Goal: Task Accomplishment & Management: Manage account settings

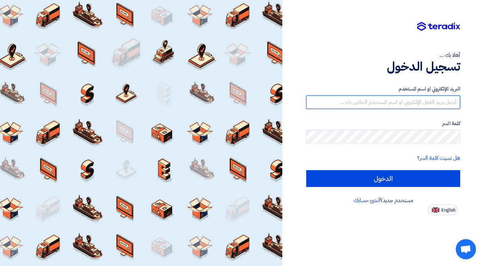
click at [374, 102] on input "text" at bounding box center [383, 101] width 154 height 13
type input "a.nazmy@byte-tech.co"
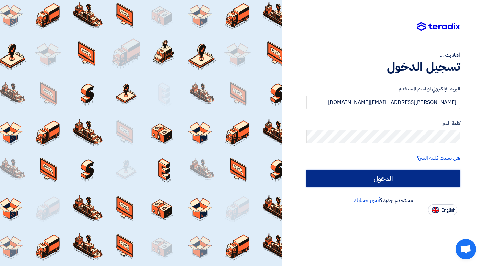
click at [352, 175] on input "الدخول" at bounding box center [383, 178] width 154 height 17
type input "Sign in"
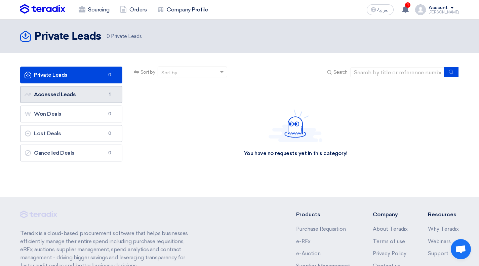
click at [94, 95] on link "Accessed Leads Accessed Leads 1" at bounding box center [71, 94] width 102 height 17
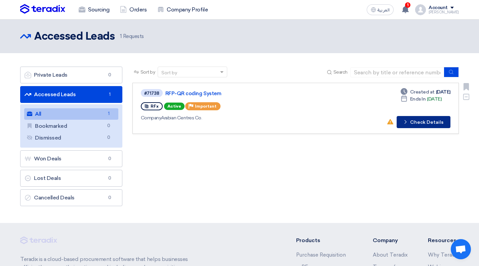
click at [412, 124] on button "Check details Check Details" at bounding box center [424, 122] width 54 height 12
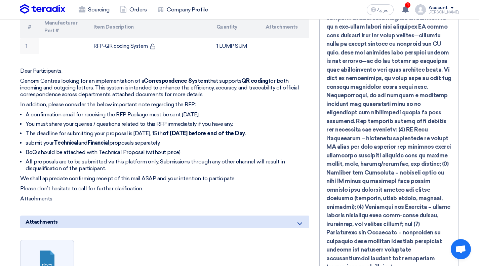
scroll to position [210, 0]
click at [197, 120] on li "You must share your queries / questions related to this RFP immediately if you …" at bounding box center [168, 123] width 284 height 7
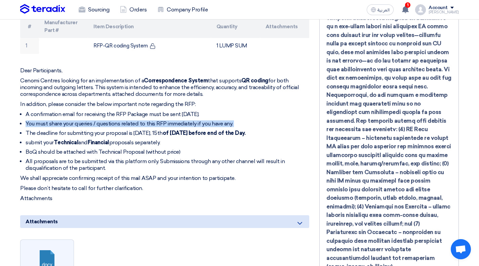
click at [197, 120] on li "You must share your queries / questions related to this RFP immediately if you …" at bounding box center [168, 123] width 284 height 7
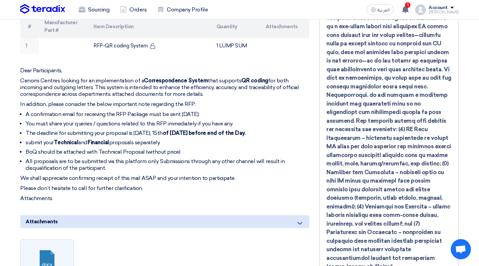
click at [147, 90] on div "Dear Participants, Cenomi Centres looking for an implementation of a Correspond…" at bounding box center [164, 134] width 289 height 134
click at [141, 111] on li "A confirmation email for receiving the RFP Package must be sent within two days." at bounding box center [168, 114] width 284 height 7
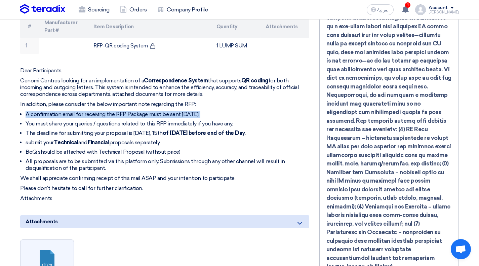
click at [141, 111] on li "A confirmation email for receiving the RFP Package must be sent within two days." at bounding box center [168, 114] width 284 height 7
click at [143, 120] on li "You must share your queries / questions related to this RFP immediately if you …" at bounding box center [168, 123] width 284 height 7
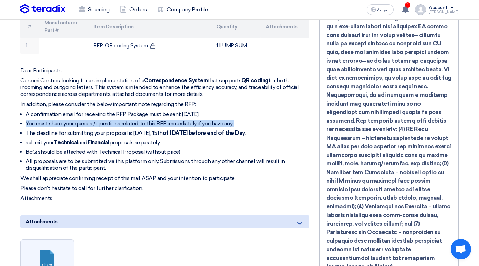
click at [143, 120] on li "You must share your queries / questions related to this RFP immediately if you …" at bounding box center [168, 123] width 284 height 7
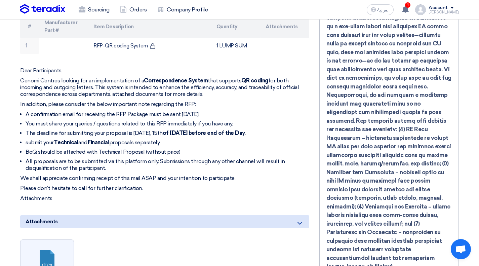
click at [144, 130] on li "The deadline for submitting your proposal is Sunday, 15th of October 2025 befor…" at bounding box center [168, 133] width 284 height 7
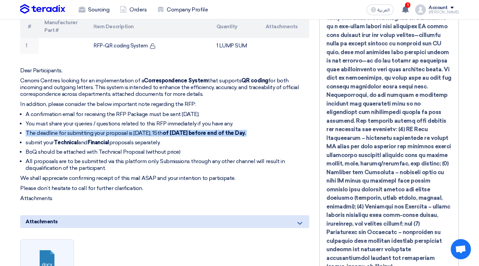
click at [144, 130] on li "The deadline for submitting your proposal is Sunday, 15th of October 2025 befor…" at bounding box center [168, 133] width 284 height 7
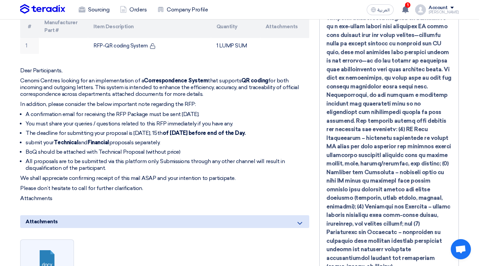
click at [143, 139] on li "submit your Technical and Financial proposals separately." at bounding box center [168, 142] width 284 height 7
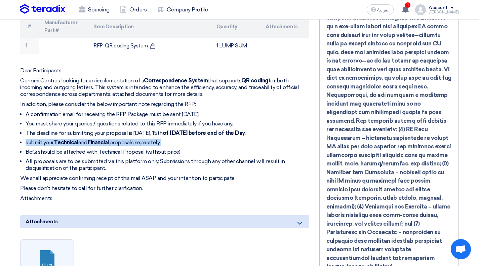
click at [143, 139] on li "submit your Technical and Financial proposals separately." at bounding box center [168, 142] width 284 height 7
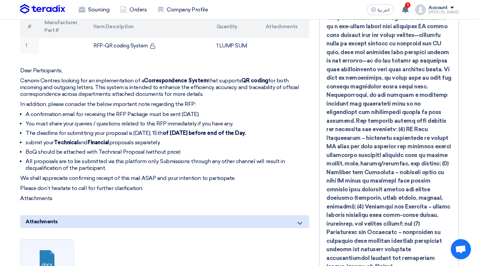
click at [160, 149] on li "BoQ should be attached with Technical Proposal (without price)" at bounding box center [168, 152] width 284 height 7
click at [164, 158] on li "All proposals are to be submitted via this platform only. Submissions through a…" at bounding box center [168, 164] width 284 height 13
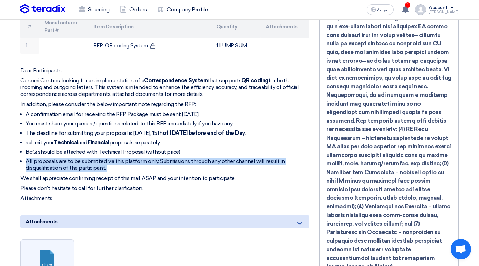
click at [164, 158] on li "All proposals are to be submitted via this platform only. Submissions through a…" at bounding box center [168, 164] width 284 height 13
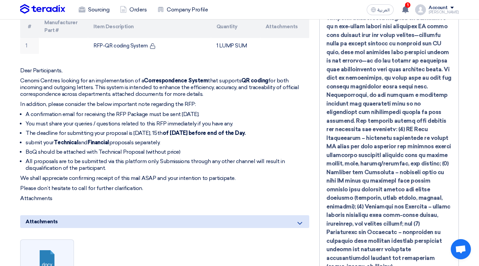
click at [151, 175] on p "We shall appreciate confirming receipt of this mail ASAP and your intention to …" at bounding box center [164, 178] width 289 height 7
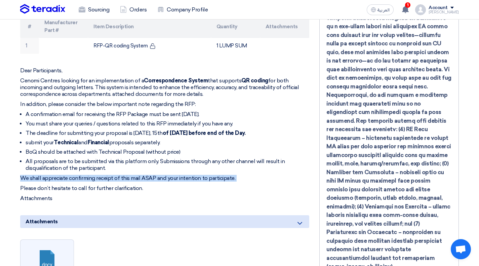
click at [151, 175] on p "We shall appreciate confirming receipt of this mail ASAP and your intention to …" at bounding box center [164, 178] width 289 height 7
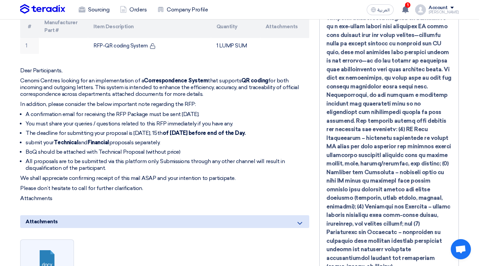
click at [118, 185] on p "Please don’t hesitate to call for further clarification." at bounding box center [164, 188] width 289 height 7
click at [91, 175] on p "We shall appreciate confirming receipt of this mail ASAP and your intention to …" at bounding box center [164, 178] width 289 height 7
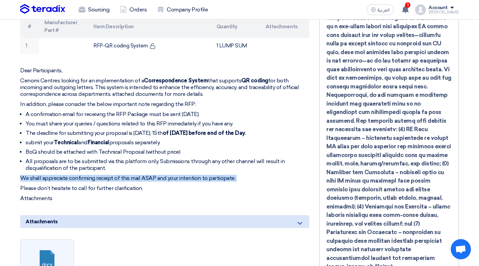
click at [91, 175] on p "We shall appreciate confirming receipt of this mail ASAP and your intention to …" at bounding box center [164, 178] width 289 height 7
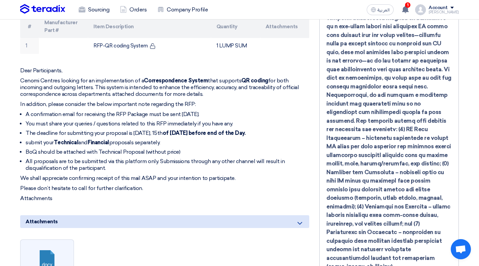
click at [91, 83] on p "Cenomi Centres looking for an implementation of a Correspondence System that su…" at bounding box center [164, 87] width 289 height 20
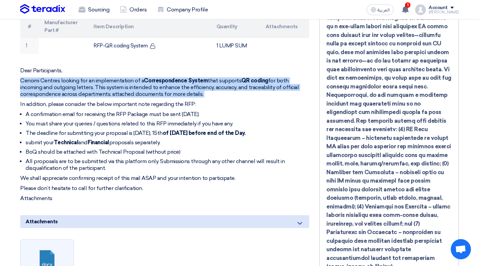
click at [91, 83] on p "Cenomi Centres looking for an implementation of a Correspondence System that su…" at bounding box center [164, 87] width 289 height 20
click at [45, 67] on div "Dear Participants, Cenomi Centres looking for an implementation of a Correspond…" at bounding box center [164, 134] width 289 height 134
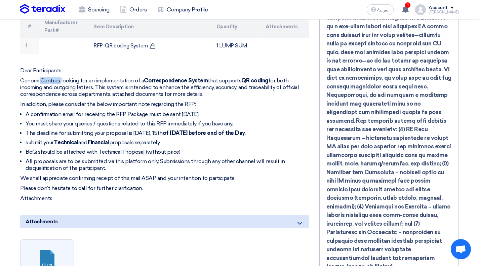
click at [45, 67] on div "Dear Participants, Cenomi Centres looking for an implementation of a Correspond…" at bounding box center [164, 134] width 289 height 134
click at [75, 77] on p "Cenomi Centres looking for an implementation of a Correspondence System that su…" at bounding box center [164, 87] width 289 height 20
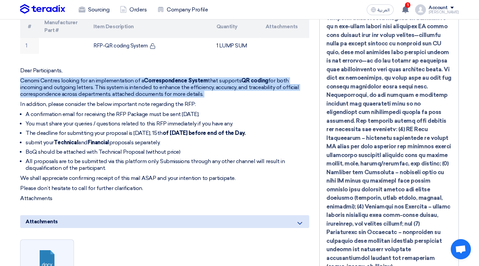
click at [75, 77] on p "Cenomi Centres looking for an implementation of a Correspondence System that su…" at bounding box center [164, 87] width 289 height 20
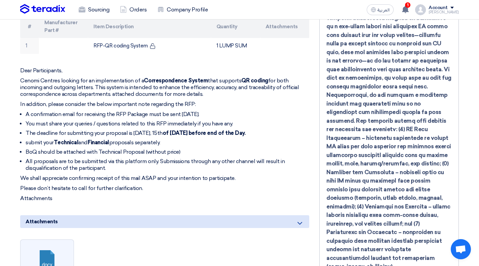
click at [86, 101] on p "In addition, please consider the below important note regarding the RFP:" at bounding box center [164, 104] width 289 height 7
click at [94, 111] on li "A confirmation email for receiving the RFP Package must be sent within two days." at bounding box center [168, 114] width 284 height 7
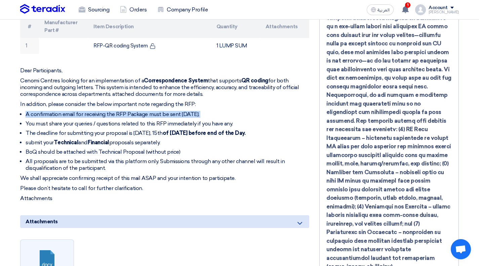
click at [94, 111] on li "A confirmation email for receiving the RFP Package must be sent within two days." at bounding box center [168, 114] width 284 height 7
click at [104, 120] on li "You must share your queries / questions related to this RFP immediately if you …" at bounding box center [168, 123] width 284 height 7
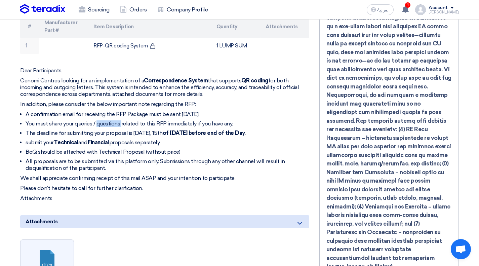
click at [104, 120] on li "You must share your queries / questions related to this RFP immediately if you …" at bounding box center [168, 123] width 284 height 7
click at [136, 130] on li "The deadline for submitting your proposal is Sunday, 15th of October 2025 befor…" at bounding box center [168, 133] width 284 height 7
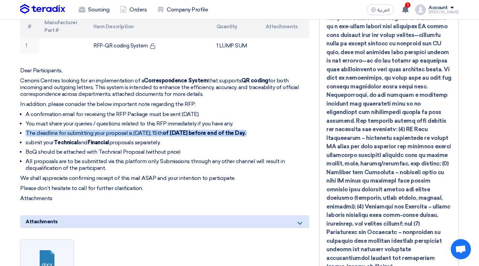
click at [136, 130] on li "The deadline for submitting your proposal is Sunday, 15th of October 2025 befor…" at bounding box center [168, 133] width 284 height 7
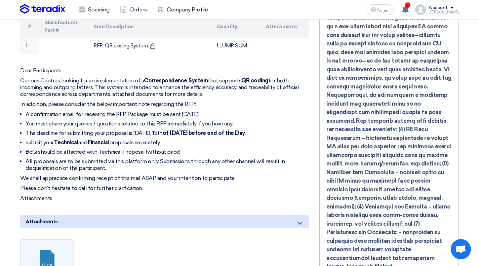
click at [150, 139] on li "submit your Technical and Financial proposals separately." at bounding box center [168, 142] width 284 height 7
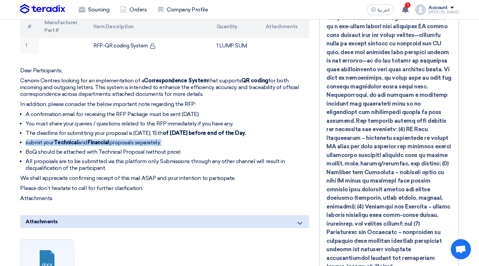
click at [150, 139] on li "submit your Technical and Financial proposals separately." at bounding box center [168, 142] width 284 height 7
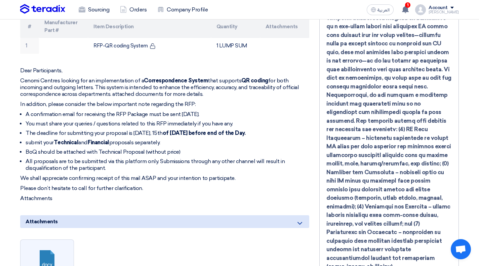
click at [93, 149] on li "BoQ should be attached with Technical Proposal (without price)" at bounding box center [168, 152] width 284 height 7
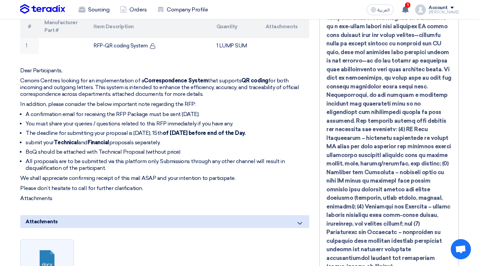
click at [94, 158] on li "All proposals are to be submitted via this platform only. Submissions through a…" at bounding box center [168, 164] width 284 height 13
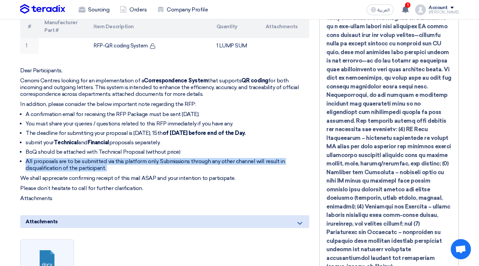
click at [94, 158] on li "All proposals are to be submitted via this platform only. Submissions through a…" at bounding box center [168, 164] width 284 height 13
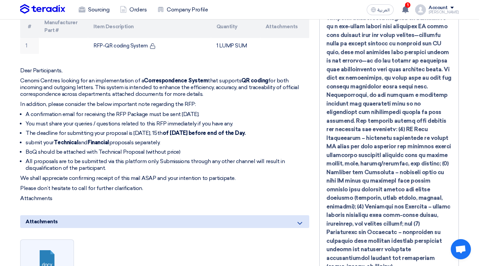
click at [99, 175] on p "We shall appreciate confirming receipt of this mail ASAP and your intention to …" at bounding box center [164, 178] width 289 height 7
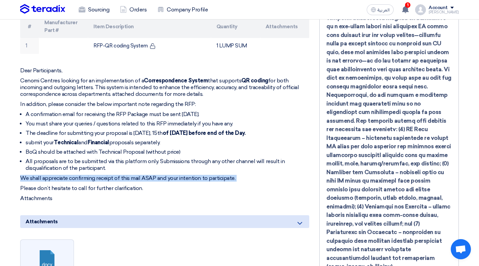
click at [99, 175] on p "We shall appreciate confirming receipt of this mail ASAP and your intention to …" at bounding box center [164, 178] width 289 height 7
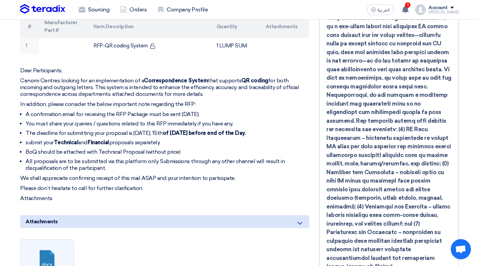
click at [115, 185] on p "Please don’t hesitate to call for further clarification." at bounding box center [164, 188] width 289 height 7
click at [41, 195] on p "Attachments" at bounding box center [164, 198] width 289 height 7
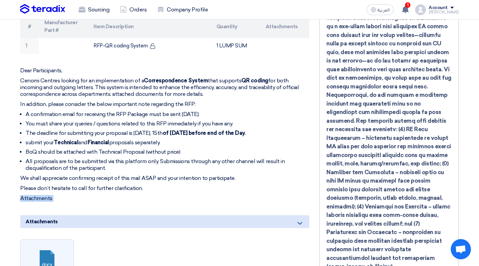
click at [41, 195] on p "Attachments" at bounding box center [164, 198] width 289 height 7
click at [40, 185] on p "Please don’t hesitate to call for further clarification." at bounding box center [164, 188] width 289 height 7
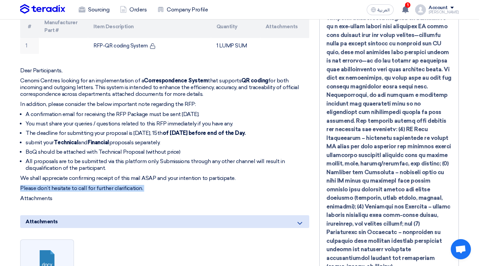
click at [40, 185] on p "Please don’t hesitate to call for further clarification." at bounding box center [164, 188] width 289 height 7
click at [107, 175] on p "We shall appreciate confirming receipt of this mail ASAP and your intention to …" at bounding box center [164, 178] width 289 height 7
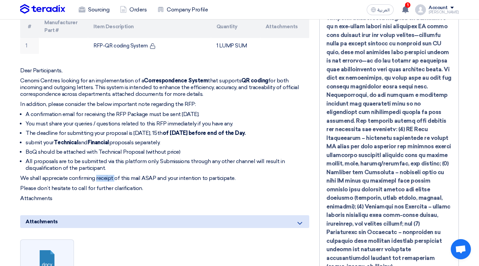
click at [107, 175] on p "We shall appreciate confirming receipt of this mail ASAP and your intention to …" at bounding box center [164, 178] width 289 height 7
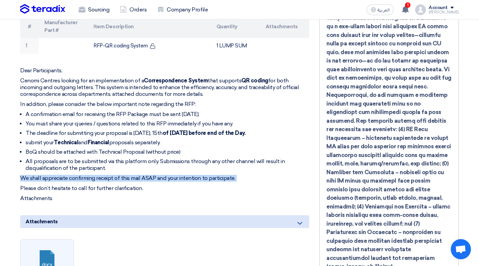
click at [107, 175] on p "We shall appreciate confirming receipt of this mail ASAP and your intention to …" at bounding box center [164, 178] width 289 height 7
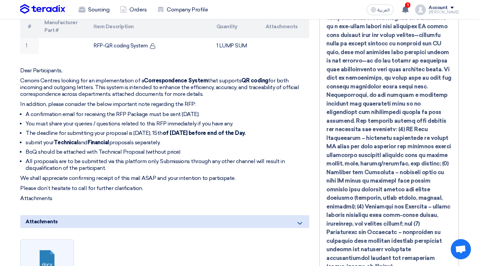
click at [82, 158] on li "All proposals are to be submitted via this platform only. Submissions through a…" at bounding box center [168, 164] width 284 height 13
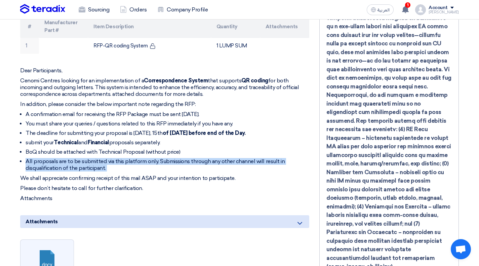
click at [82, 158] on li "All proposals are to be submitted via this platform only. Submissions through a…" at bounding box center [168, 164] width 284 height 13
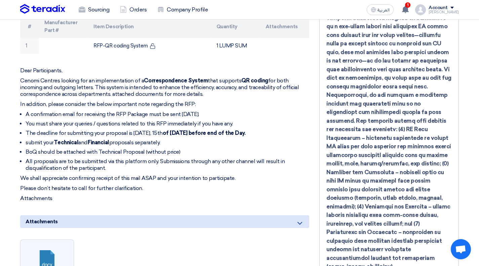
click at [57, 149] on li "BoQ should be attached with Technical Proposal (without price)" at bounding box center [168, 152] width 284 height 7
click at [55, 139] on strong "Technical" at bounding box center [66, 142] width 25 height 6
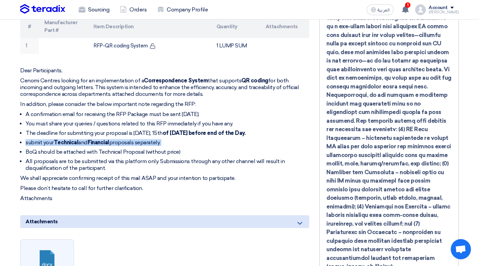
click at [55, 139] on strong "Technical" at bounding box center [66, 142] width 25 height 6
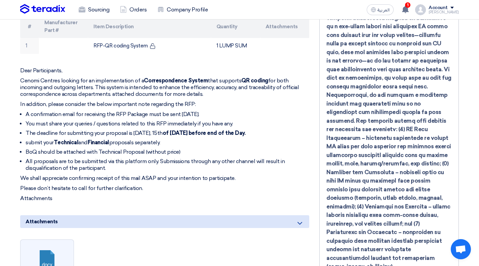
click at [41, 130] on li "The deadline for submitting your proposal is Sunday, 15th of October 2025 befor…" at bounding box center [168, 133] width 284 height 7
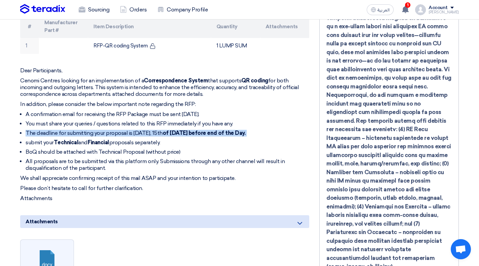
click at [41, 130] on li "The deadline for submitting your proposal is Sunday, 15th of October 2025 befor…" at bounding box center [168, 133] width 284 height 7
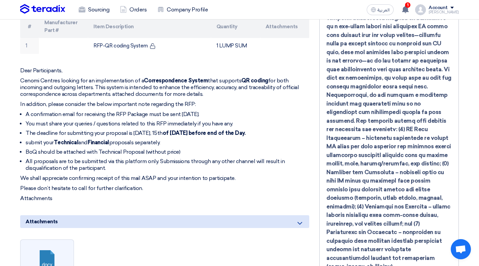
click at [77, 120] on li "You must share your queries / questions related to this RFP immediately if you …" at bounding box center [168, 123] width 284 height 7
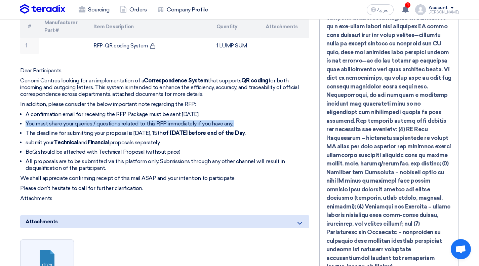
click at [77, 120] on li "You must share your queries / questions related to this RFP immediately if you …" at bounding box center [168, 123] width 284 height 7
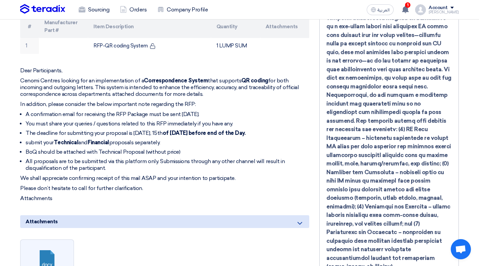
click at [81, 111] on li "A confirmation email for receiving the RFP Package must be sent within two days." at bounding box center [168, 114] width 284 height 7
drag, startPoint x: 81, startPoint y: 106, endPoint x: 77, endPoint y: 71, distance: 35.2
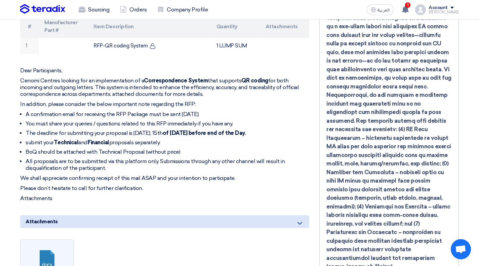
click at [77, 77] on p "Cenomi Centres looking for an implementation of a Correspondence System that su…" at bounding box center [164, 87] width 289 height 20
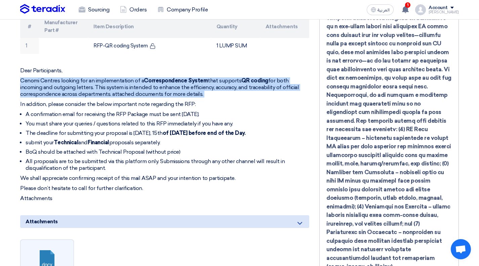
click at [77, 77] on p "Cenomi Centres looking for an implementation of a Correspondence System that su…" at bounding box center [164, 87] width 289 height 20
click at [255, 140] on ul "A confirmation email for receiving the RFP Package must be sent within two days…" at bounding box center [164, 141] width 289 height 61
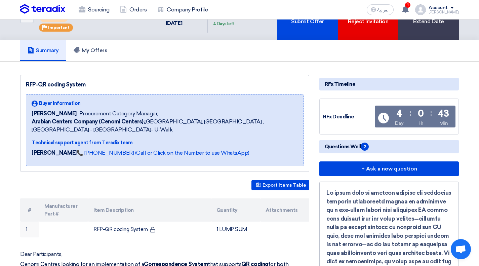
scroll to position [27, 0]
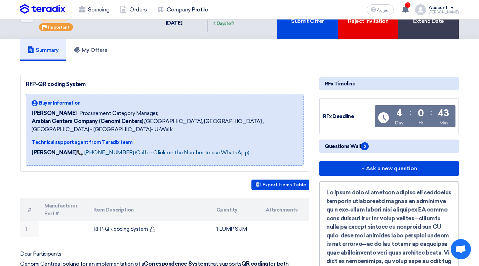
click at [120, 149] on link "📞 +201126222664 (Call or Click on the Number to use WhatsApp)" at bounding box center [163, 152] width 173 height 6
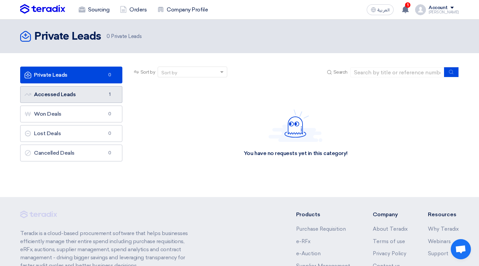
click at [78, 93] on link "Accessed Leads Accessed Leads 1" at bounding box center [71, 94] width 102 height 17
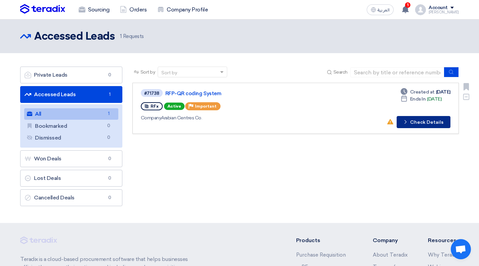
click at [431, 125] on button "Check details Check Details" at bounding box center [424, 122] width 54 height 12
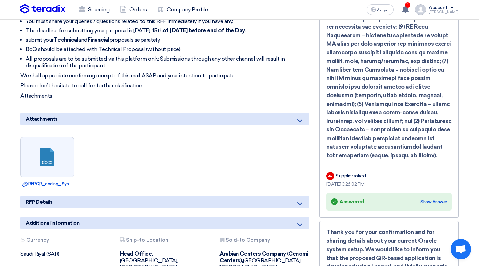
scroll to position [316, 0]
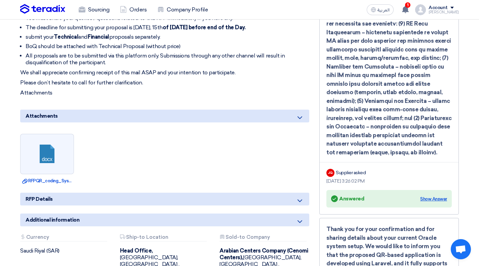
click at [427, 198] on div "Show Answer" at bounding box center [433, 199] width 27 height 7
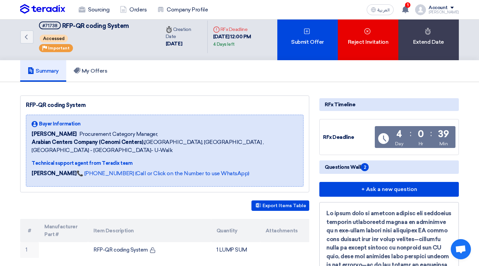
scroll to position [0, 0]
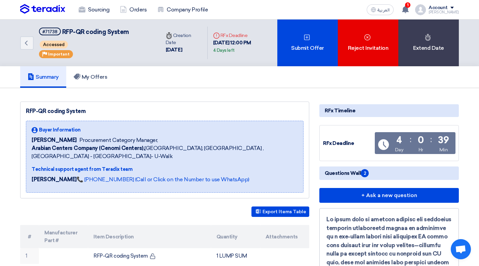
click at [363, 174] on span "2" at bounding box center [365, 173] width 8 height 8
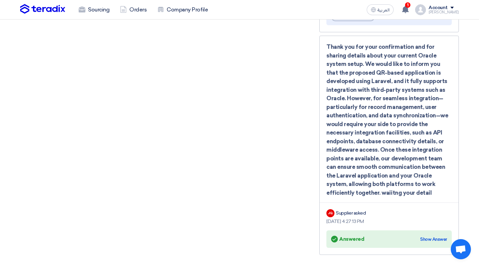
scroll to position [579, 0]
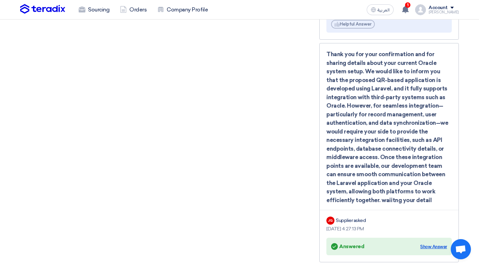
click at [428, 245] on div "Show Answer" at bounding box center [433, 246] width 27 height 7
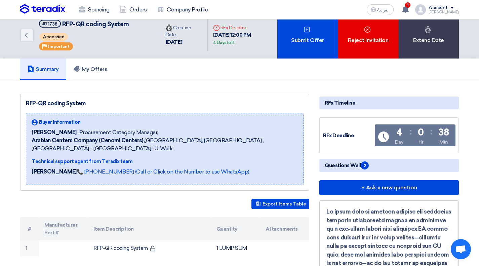
scroll to position [8, 0]
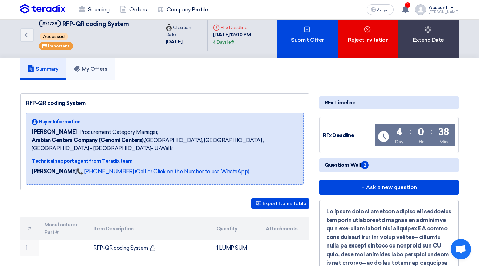
click at [92, 67] on h5 "My Offers" at bounding box center [91, 69] width 34 height 7
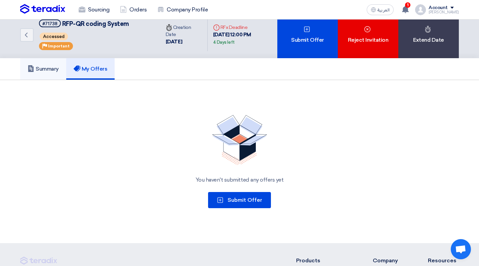
click at [55, 68] on h5 "Summary" at bounding box center [43, 69] width 31 height 7
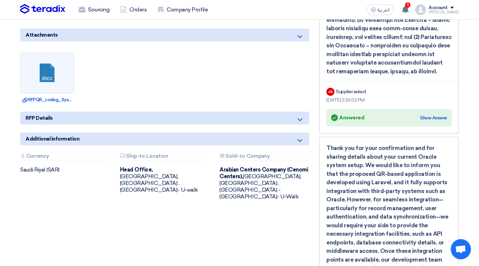
scroll to position [397, 0]
click at [432, 115] on div "Show Answer" at bounding box center [433, 117] width 27 height 7
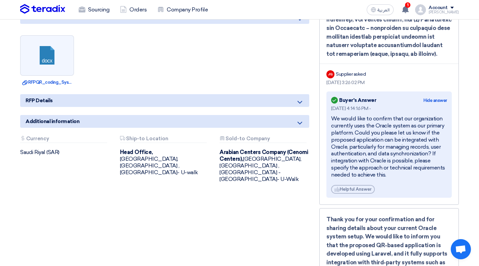
scroll to position [415, 0]
click at [443, 10] on div "Account" at bounding box center [438, 8] width 19 height 6
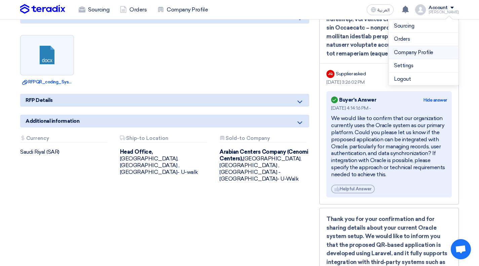
click at [423, 49] on link "Company Profile" at bounding box center [423, 53] width 59 height 8
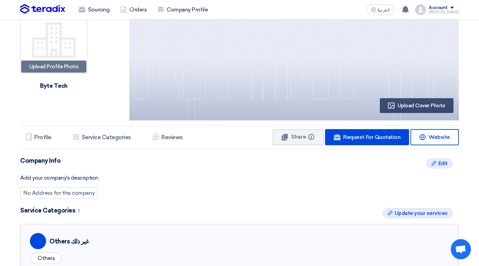
scroll to position [18, 0]
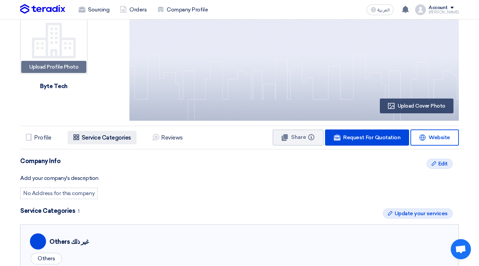
click at [110, 141] on li "Services & Activities Service Categories" at bounding box center [102, 137] width 69 height 13
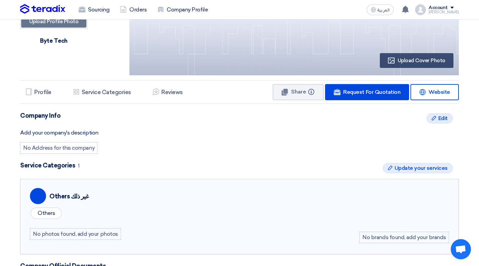
scroll to position [61, 0]
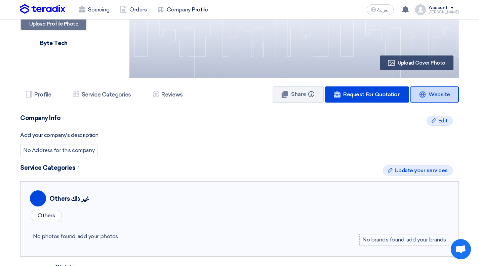
click at [430, 101] on link "Website Website" at bounding box center [435, 94] width 48 height 16
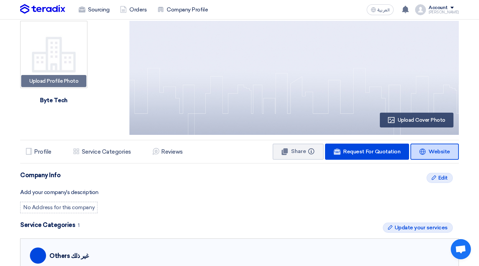
scroll to position [0, 0]
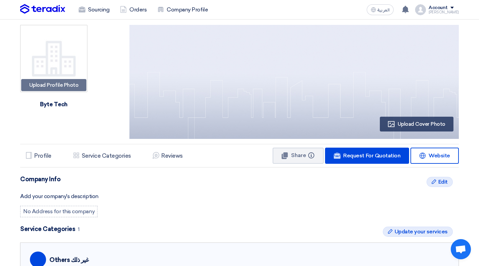
click at [106, 150] on li "Services & Activities Service Categories" at bounding box center [102, 155] width 69 height 13
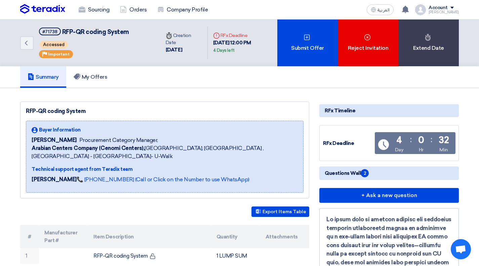
click at [363, 172] on span "2" at bounding box center [365, 173] width 8 height 8
click at [104, 83] on link "My Offers" at bounding box center [90, 77] width 49 height 22
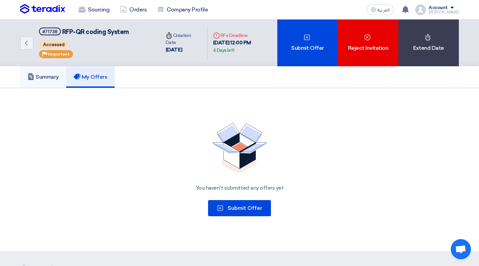
click at [53, 81] on link "Summary" at bounding box center [43, 77] width 46 height 22
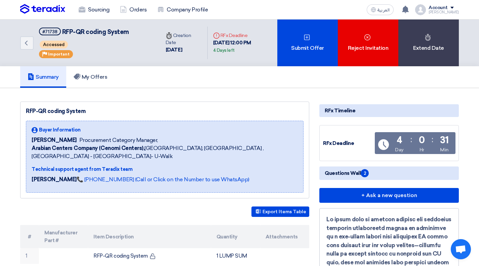
click at [217, 37] on icon "Deadline" at bounding box center [216, 35] width 7 height 7
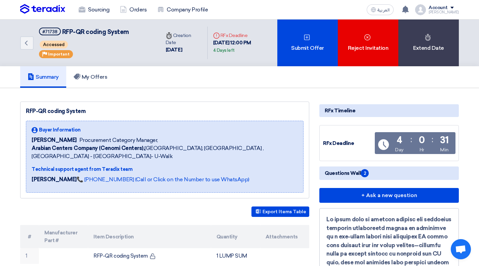
click at [217, 37] on icon "Deadline" at bounding box center [216, 35] width 7 height 7
click at [237, 42] on div "19 Oct, 2025 12:00 PM 4 Days left" at bounding box center [242, 46] width 59 height 15
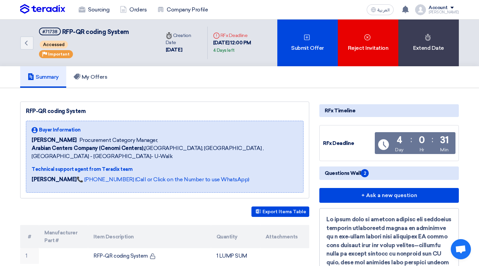
click at [237, 42] on div "19 Oct, 2025 12:00 PM 4 Days left" at bounding box center [242, 46] width 59 height 15
click at [447, 10] on div "Account" at bounding box center [438, 8] width 19 height 6
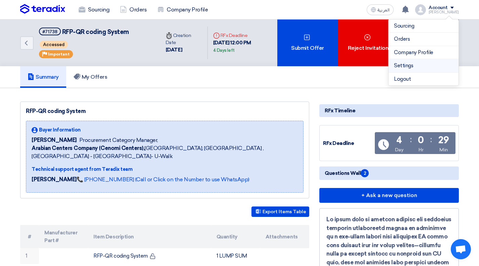
click at [417, 63] on link "Settings" at bounding box center [423, 66] width 59 height 8
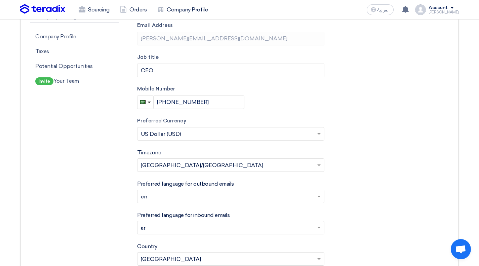
scroll to position [125, 0]
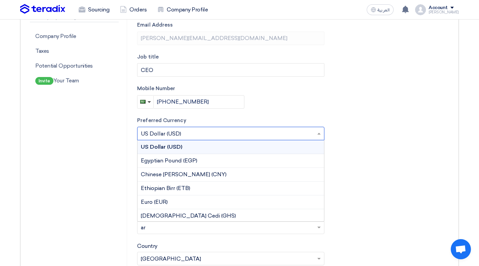
click at [199, 133] on input "text" at bounding box center [227, 134] width 173 height 11
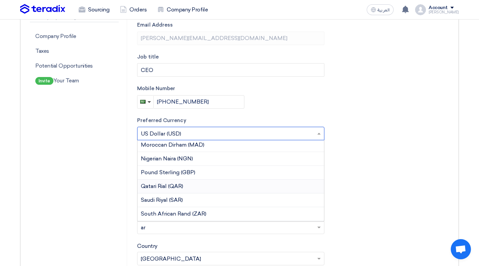
scroll to position [164, 0]
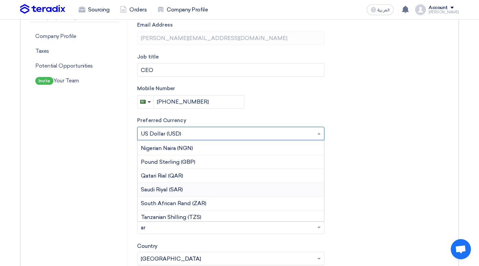
click at [188, 188] on div "Saudi Riyal (SAR)" at bounding box center [231, 190] width 187 height 14
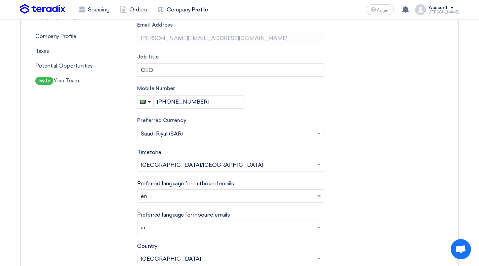
click at [366, 206] on form "Upload your profile photo First name Ahmed Last name Nazmy Email Address a.nazm…" at bounding box center [293, 136] width 312 height 356
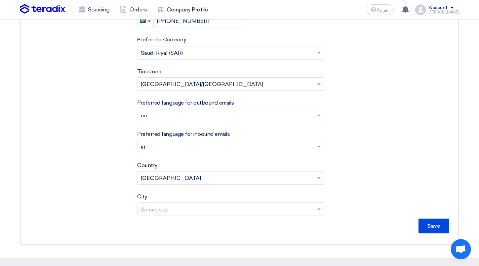
scroll to position [206, 0]
click at [302, 209] on input "text" at bounding box center [227, 209] width 173 height 11
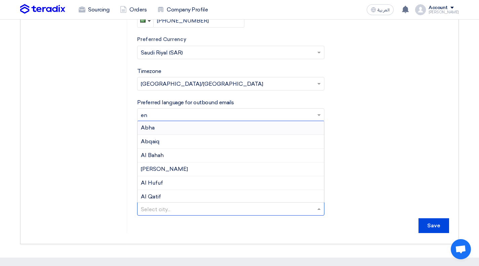
type input "ق"
type input "ri"
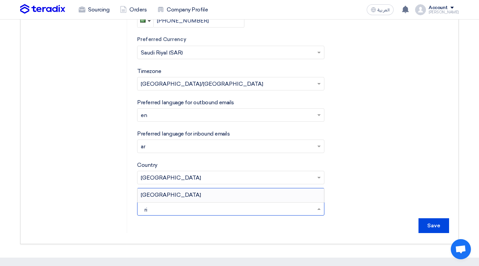
click at [154, 192] on span "Riyadh" at bounding box center [171, 195] width 60 height 6
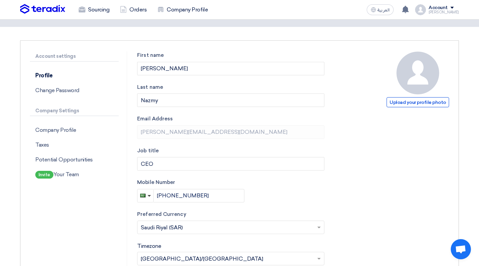
scroll to position [0, 0]
